Goal: Download file/media: Obtain a digital file from the website

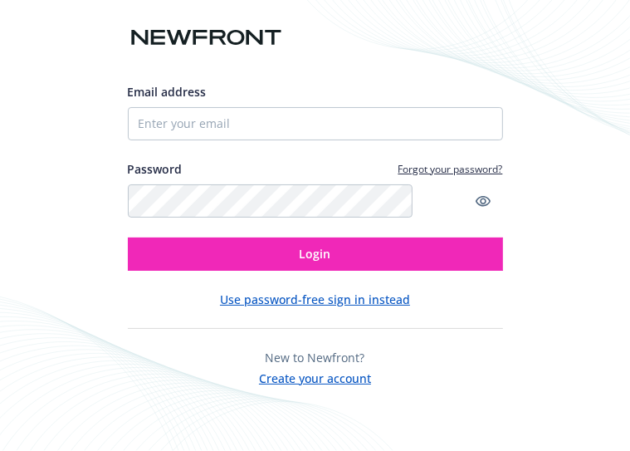
click at [275, 154] on div "Email address Password Forgot your password? Login" at bounding box center [315, 177] width 375 height 188
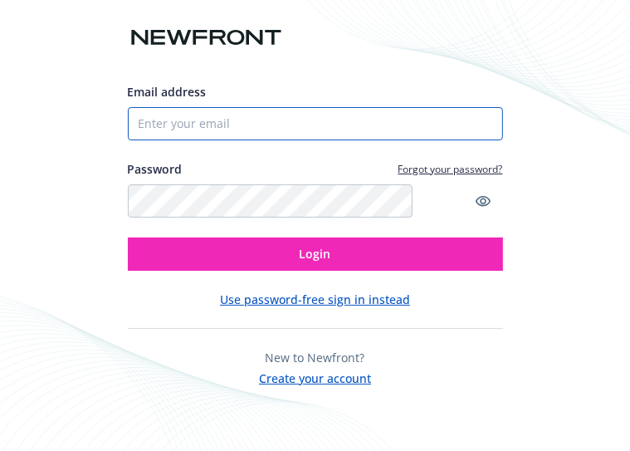
click at [275, 140] on input "Email address" at bounding box center [315, 123] width 375 height 33
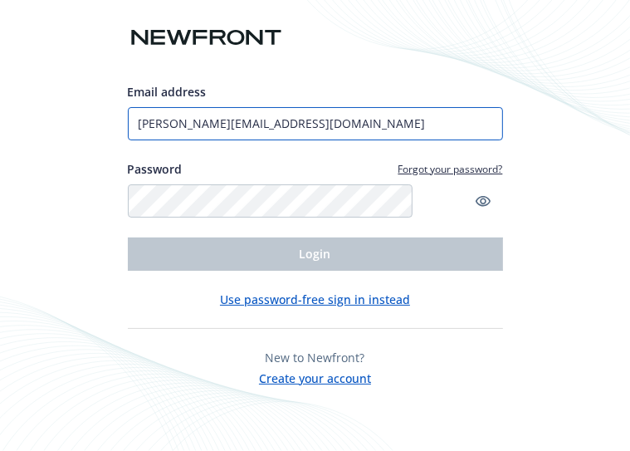
type input "[PERSON_NAME][EMAIL_ADDRESS][DOMAIN_NAME]"
click at [309, 140] on input "[PERSON_NAME][EMAIL_ADDRESS][DOMAIN_NAME]" at bounding box center [315, 123] width 375 height 33
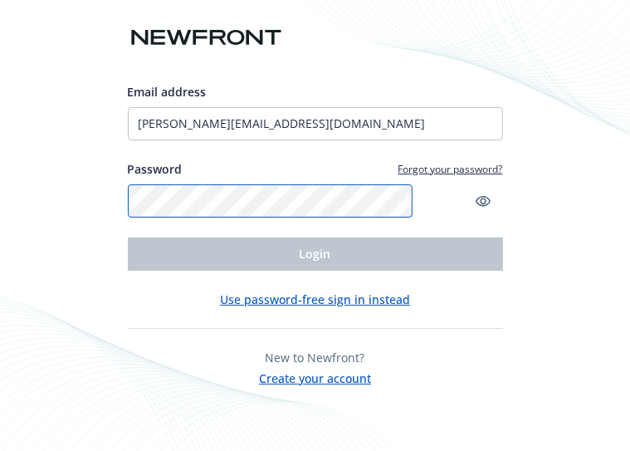
click at [0, 450] on com-1password-button at bounding box center [0, 451] width 0 height 0
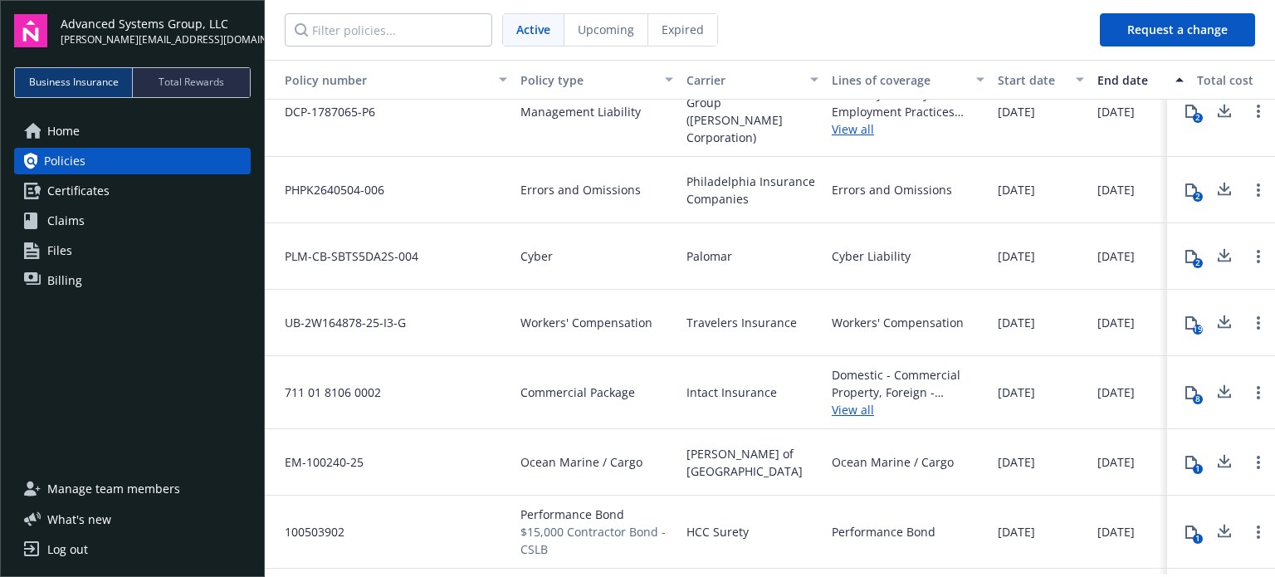
scroll to position [63, 0]
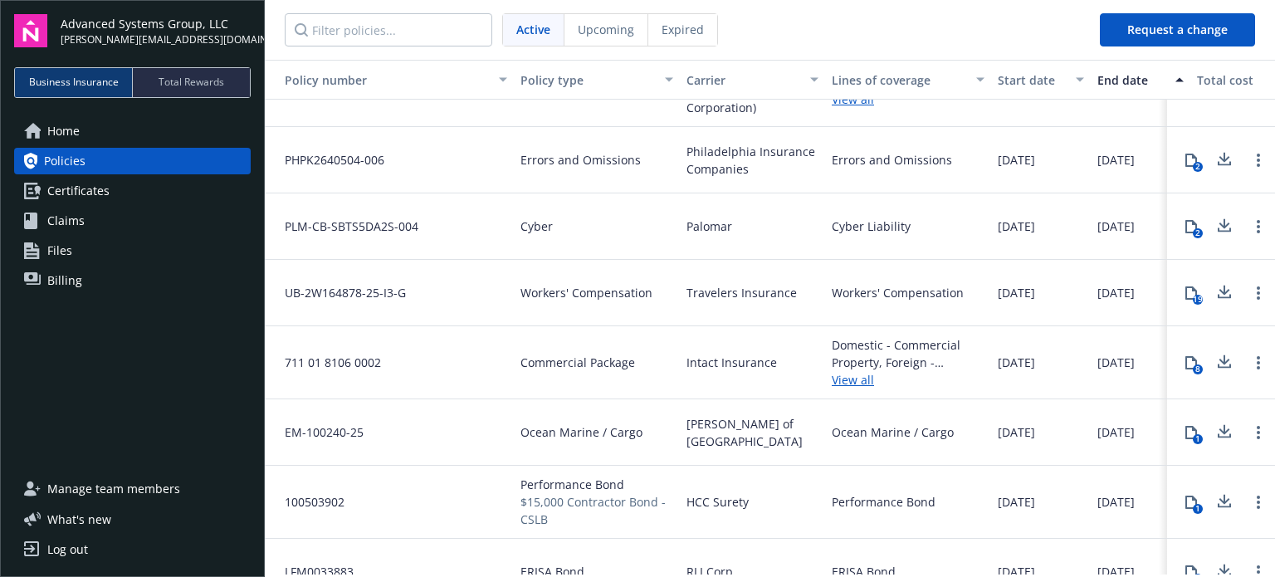
click at [59, 178] on span "Certificates" at bounding box center [78, 191] width 62 height 27
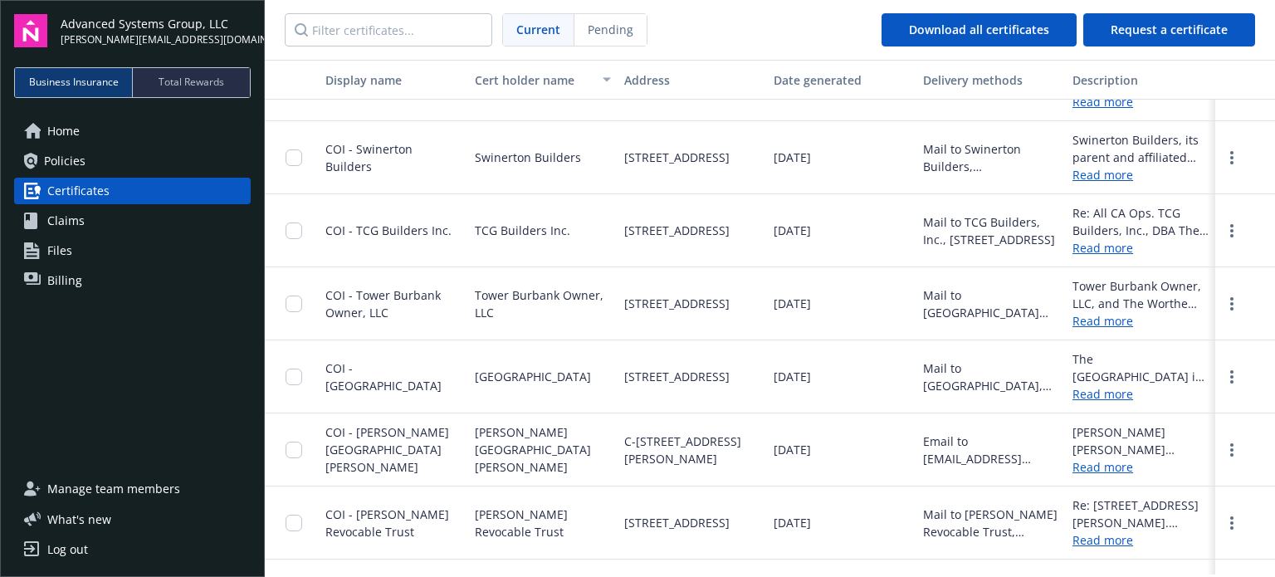
scroll to position [1329, 0]
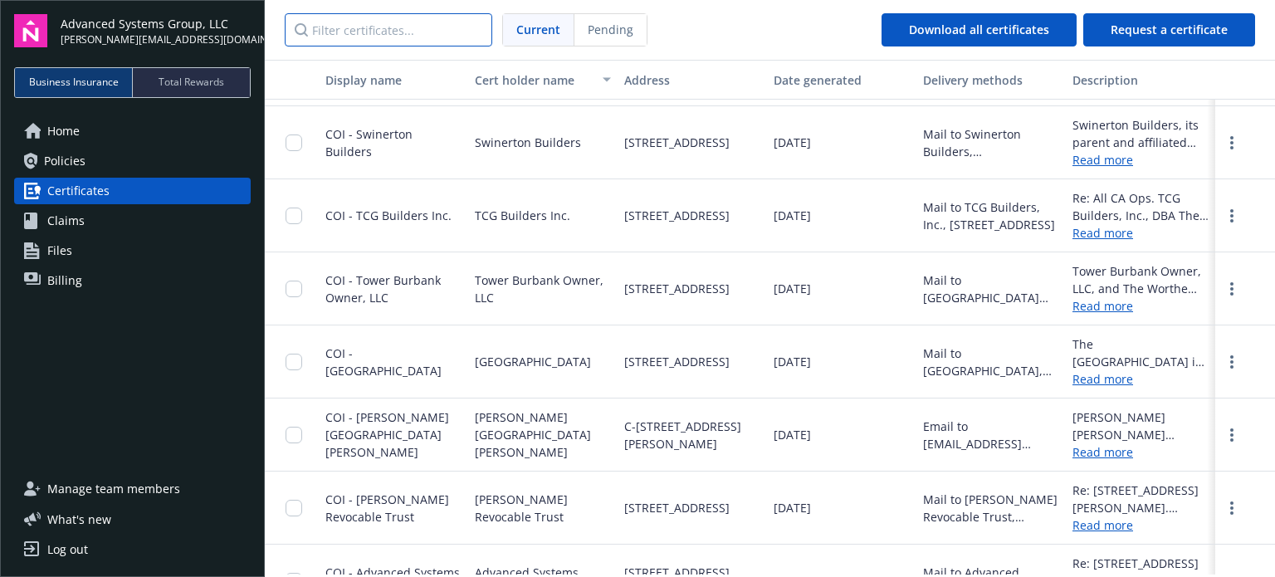
click at [390, 30] on input "Filter certificates..." at bounding box center [389, 29] width 208 height 33
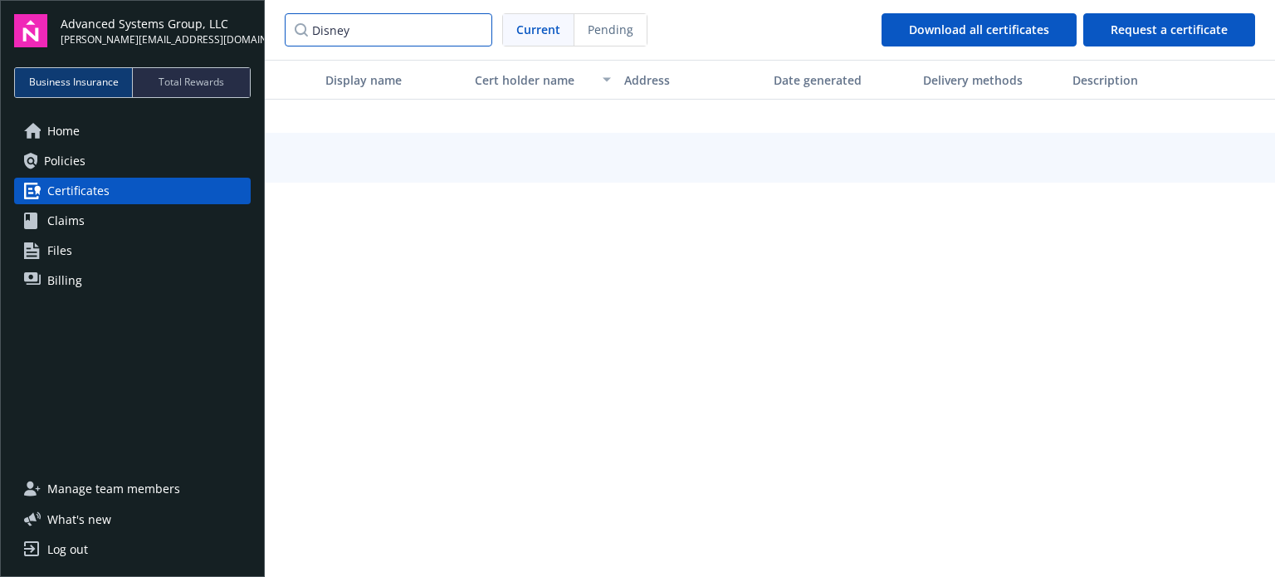
type input "Disney"
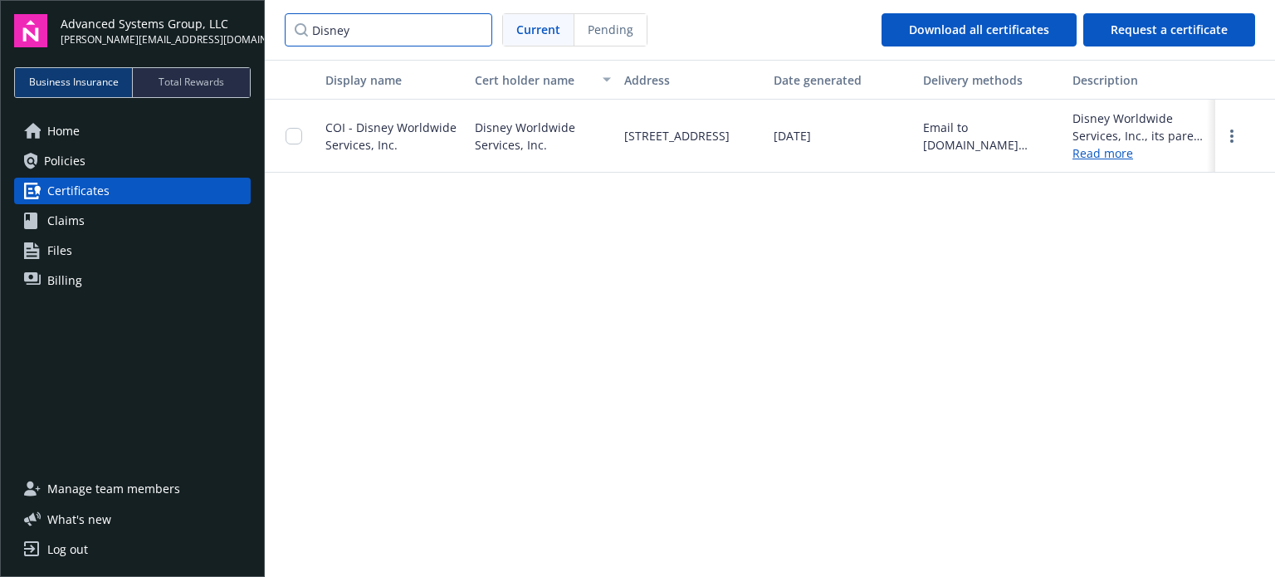
scroll to position [0, 0]
click at [545, 29] on span "Current" at bounding box center [539, 29] width 44 height 17
click at [302, 128] on input "checkbox" at bounding box center [294, 136] width 17 height 17
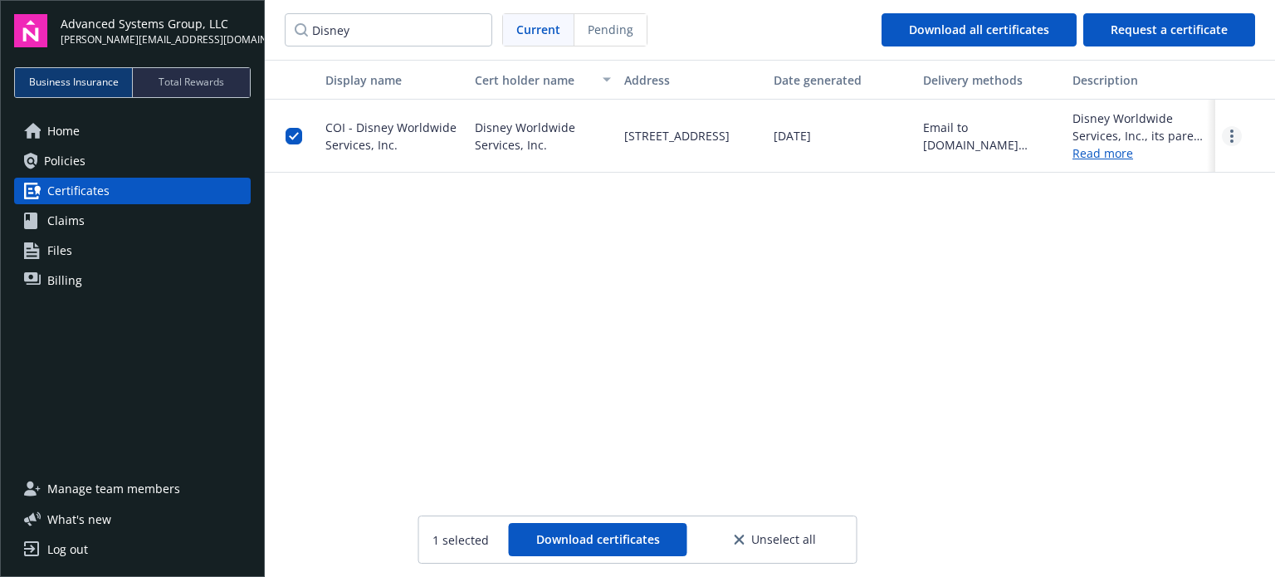
click at [629, 130] on icon "more" at bounding box center [1232, 136] width 3 height 13
click at [629, 151] on link "Download" at bounding box center [1185, 167] width 109 height 33
click at [611, 450] on button "Download certificates" at bounding box center [598, 539] width 179 height 33
click at [629, 450] on div "Display name Cert holder name Address Date generated Delivery methods Descripti…" at bounding box center [770, 317] width 1011 height 515
